Goal: Task Accomplishment & Management: Manage account settings

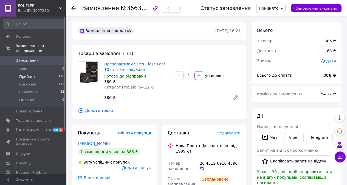
scroll to position [119, 0]
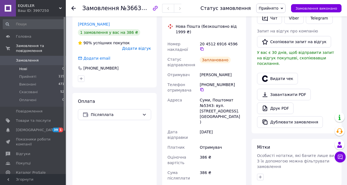
click at [54, 65] on li "Нові 0" at bounding box center [33, 69] width 67 height 8
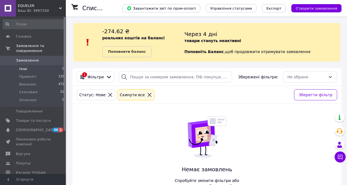
click at [123, 89] on div "Cкинути все" at bounding box center [135, 94] width 39 height 13
click at [126, 97] on div "Cкинути все" at bounding box center [132, 95] width 27 height 6
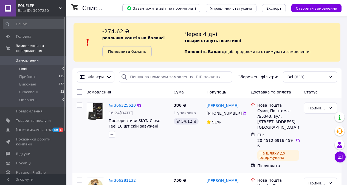
click at [80, 105] on input "checkbox" at bounding box center [79, 104] width 5 height 5
checkbox input "true"
click at [110, 92] on span "Дії для 1 замовлення" at bounding box center [104, 91] width 40 height 5
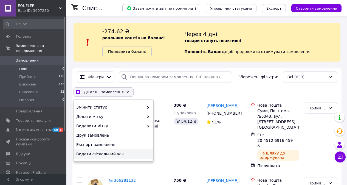
click at [95, 153] on span "Видати фіскальний чек" at bounding box center [112, 153] width 73 height 5
checkbox input "true"
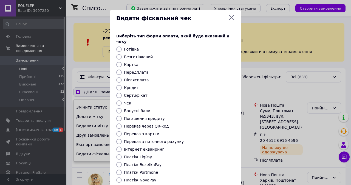
click at [125, 78] on label "Післясплата" at bounding box center [136, 80] width 25 height 4
click at [122, 77] on input "Післясплата" at bounding box center [118, 79] width 5 height 5
radio input "true"
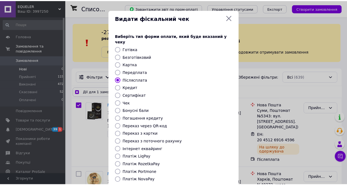
scroll to position [27, 0]
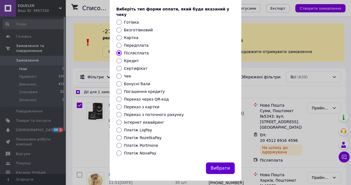
click at [215, 163] on button "Вибрати" at bounding box center [220, 168] width 29 height 12
checkbox input "true"
